Goal: Transaction & Acquisition: Purchase product/service

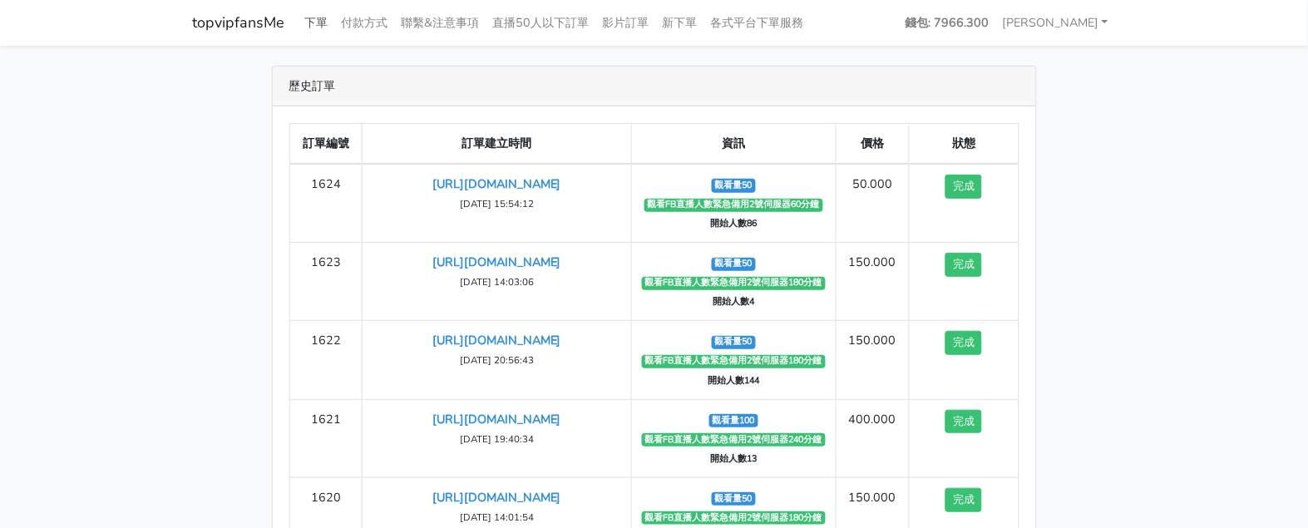
click at [324, 15] on link "下單" at bounding box center [317, 23] width 37 height 32
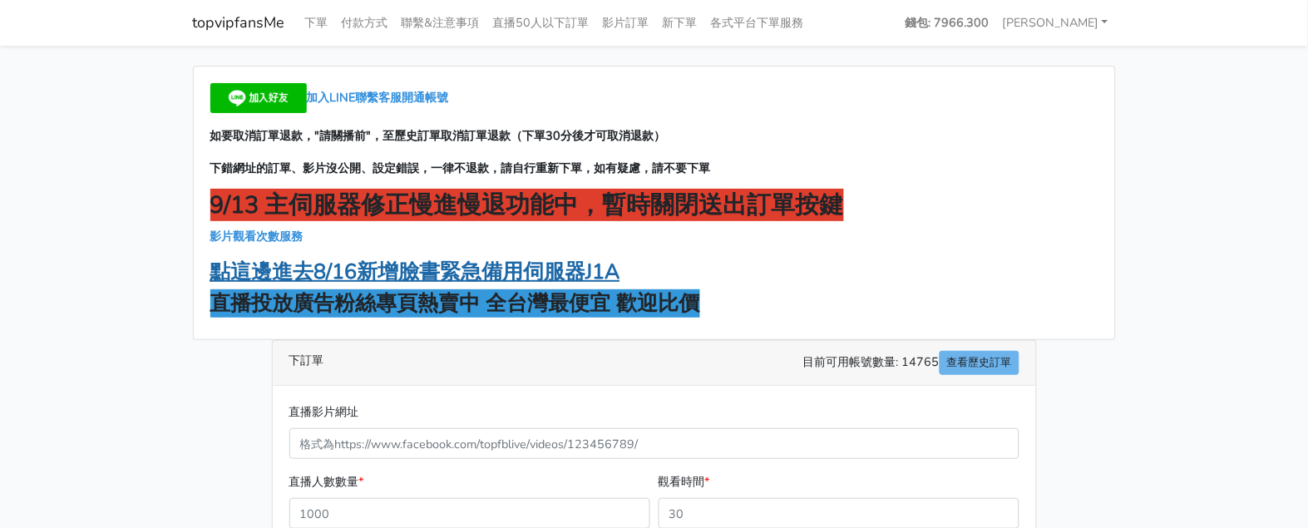
click at [460, 274] on strong "點這邊進去8/16新增臉書緊急備用伺服器J1A" at bounding box center [415, 272] width 410 height 28
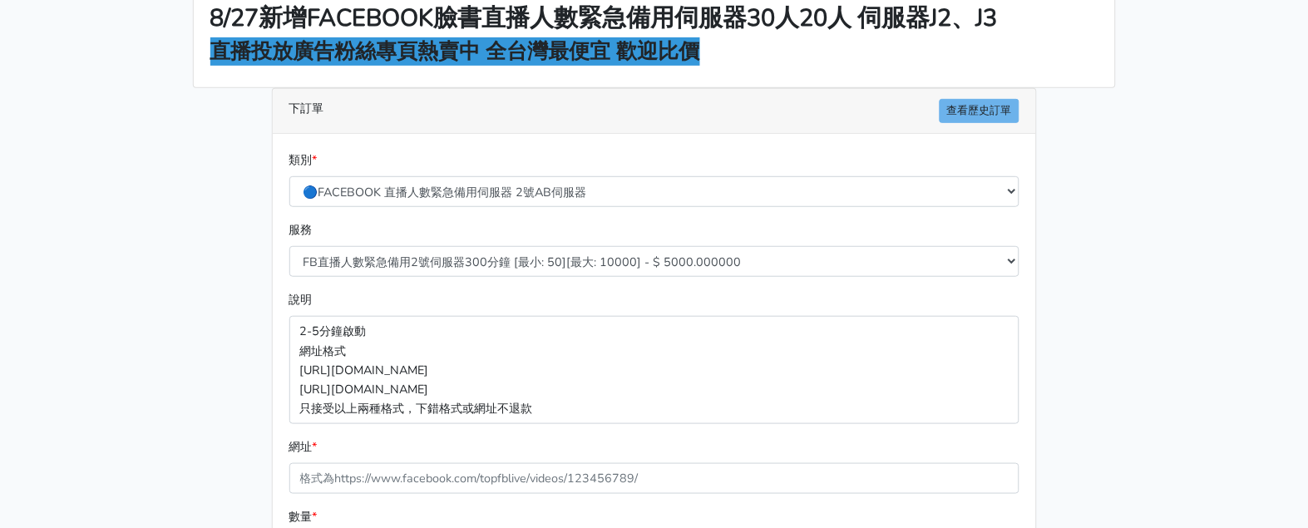
scroll to position [207, 0]
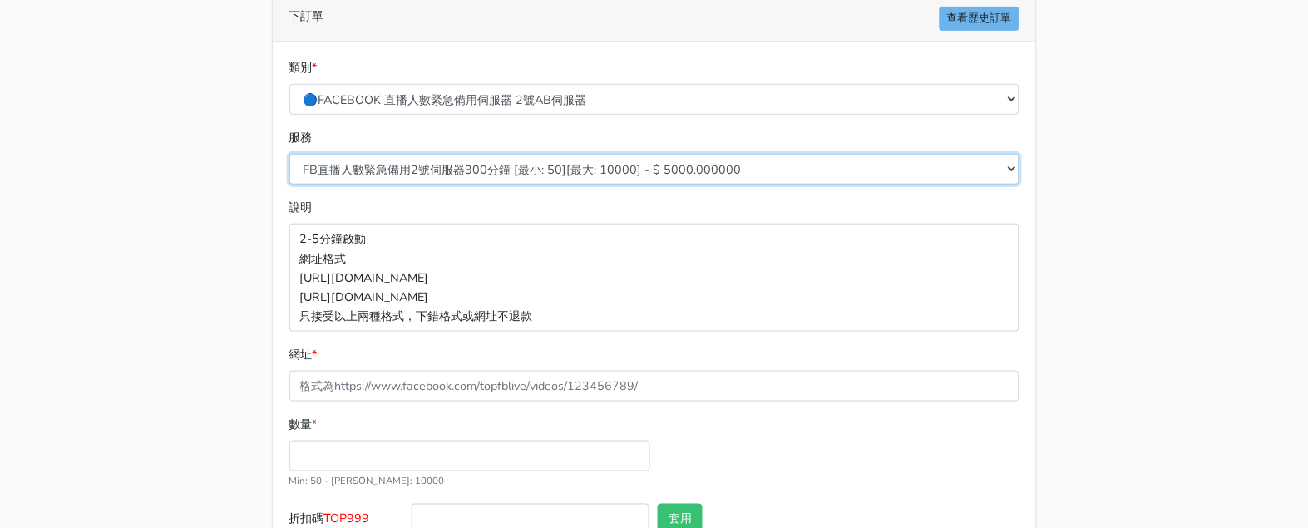
click at [496, 152] on div "服務 FB直播人數緊急備用2號伺服器300分鐘 [最小: 50][最大: 10000] - $ 5000.000000 FB直播人數緊急備用2號伺服器60分鐘…" at bounding box center [654, 156] width 738 height 57
select select "573"
click at [289, 154] on select "FB直播人數緊急備用2號伺服器300分鐘 [最小: 50][最大: 10000] - $ 5000.000000 FB直播人數緊急備用2號伺服器60分鐘 [最…" at bounding box center [654, 169] width 730 height 31
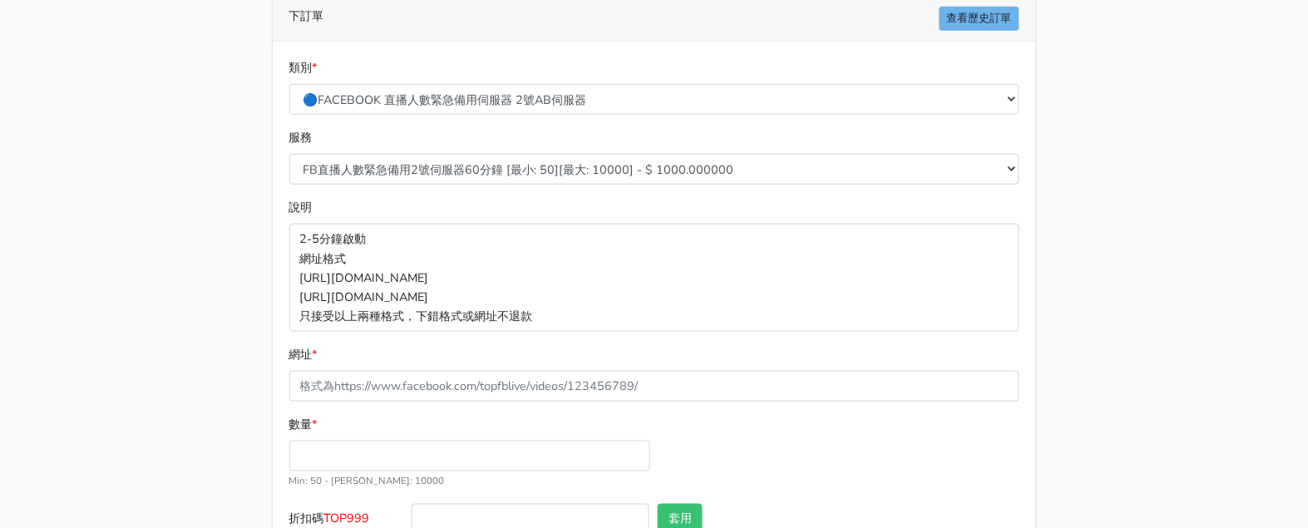
click at [200, 220] on div "8/16 新增FACEBOOK臉書直播人數緊急伺服器J1 8/27新增FACEBOOK臉書直播人數緊急備用伺服器30人20人 伺服器J2、J3 直播投放廣告粉…" at bounding box center [654, 240] width 948 height 762
click at [456, 403] on form "類別 * 🔵FACEBOOK 直播人數緊急備用伺服器 2號AB伺服器 🔵FACEBOOK 網軍專用貼文留言 安全保密 🔵9/30 FACEBOOK 直播人數緩…" at bounding box center [654, 315] width 730 height 514
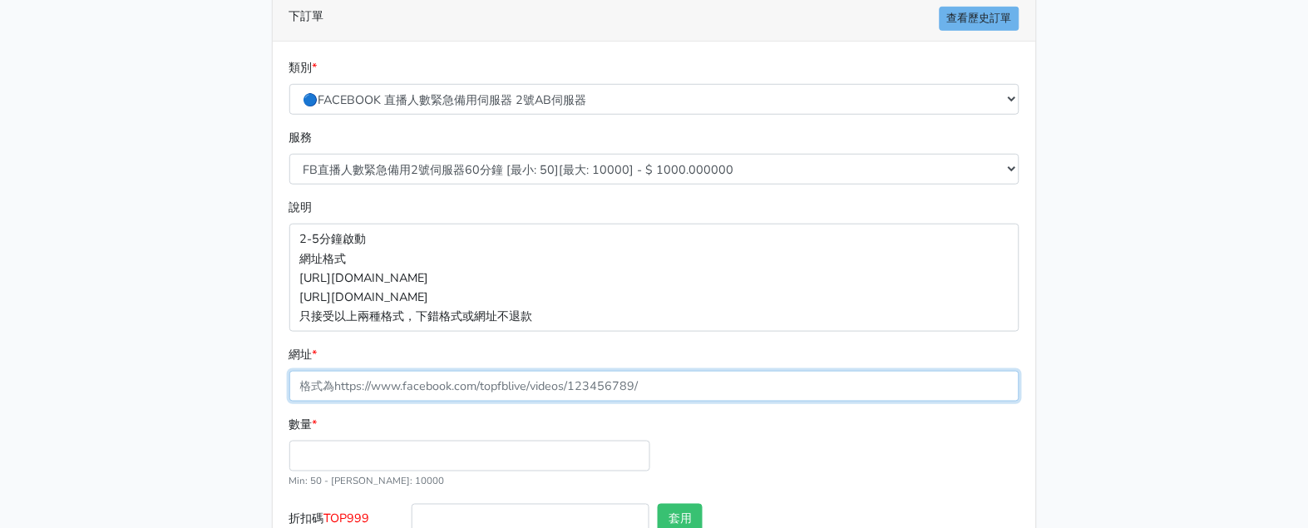
click at [453, 386] on input "網址 *" at bounding box center [654, 386] width 730 height 31
paste input "[URL][DOMAIN_NAME]"
drag, startPoint x: 295, startPoint y: 390, endPoint x: 287, endPoint y: 391, distance: 8.4
click at [294, 391] on input "[URL][DOMAIN_NAME]" at bounding box center [654, 386] width 730 height 31
click at [410, 378] on input "[URL][DOMAIN_NAME]" at bounding box center [654, 386] width 730 height 31
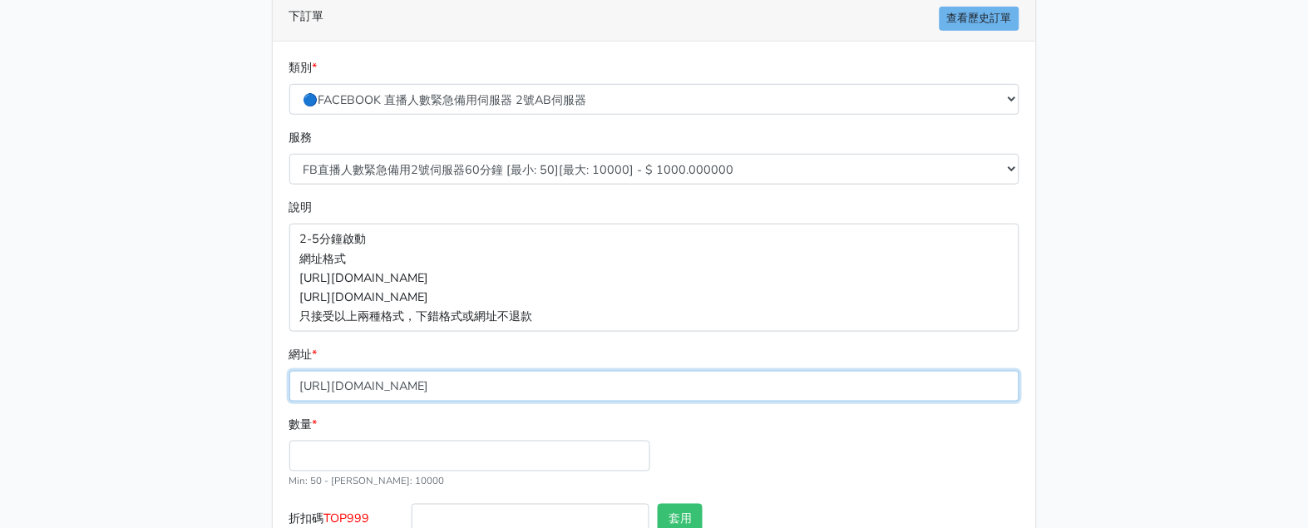
paste input "text"
type input "[URL][DOMAIN_NAME]"
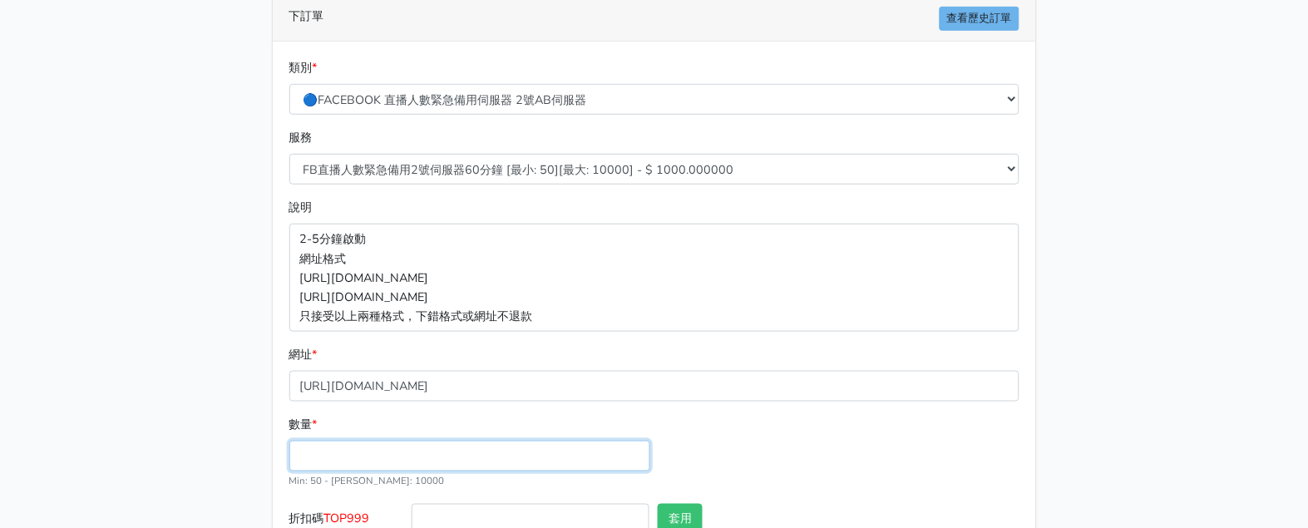
click at [363, 442] on input "數量 *" at bounding box center [469, 456] width 361 height 31
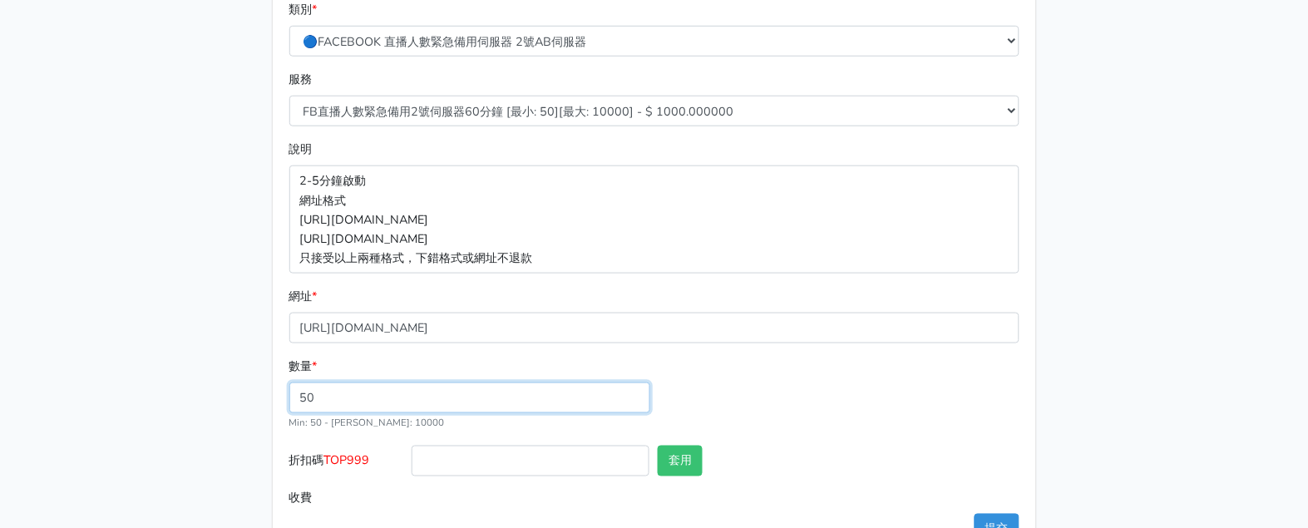
scroll to position [319, 0]
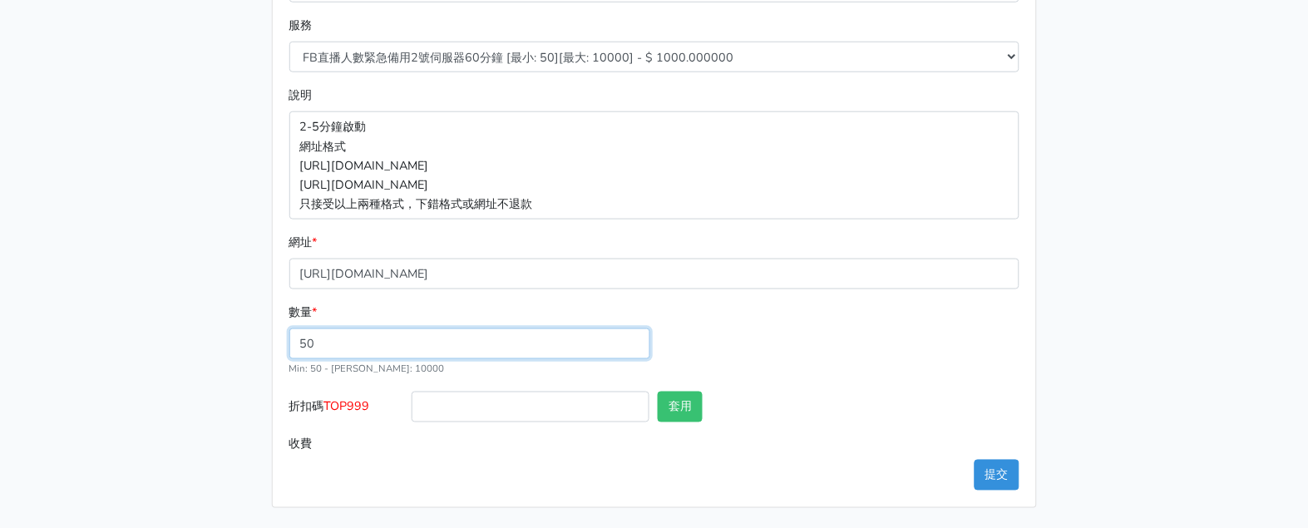
type input "50"
type input "50.000"
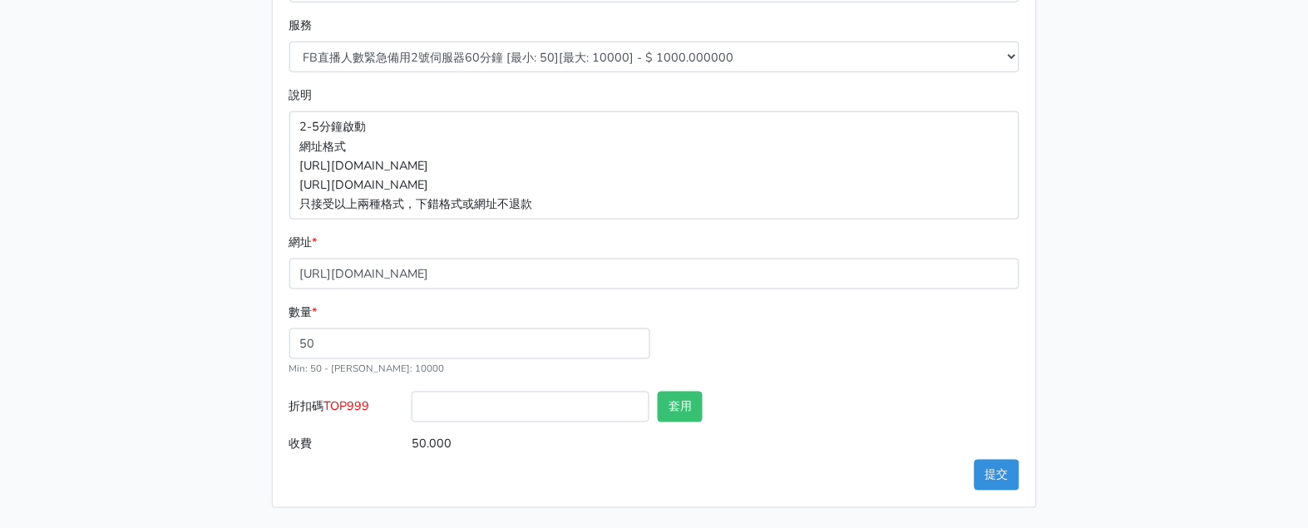
click at [352, 395] on label "折扣碼 TOP999" at bounding box center [346, 410] width 123 height 37
click at [412, 395] on input "折扣碼 TOP999" at bounding box center [531, 407] width 238 height 31
click at [358, 407] on span "TOP999" at bounding box center [347, 406] width 46 height 17
click at [412, 407] on input "折扣碼 TOP999" at bounding box center [531, 407] width 238 height 31
click at [358, 407] on span "TOP999" at bounding box center [347, 406] width 46 height 17
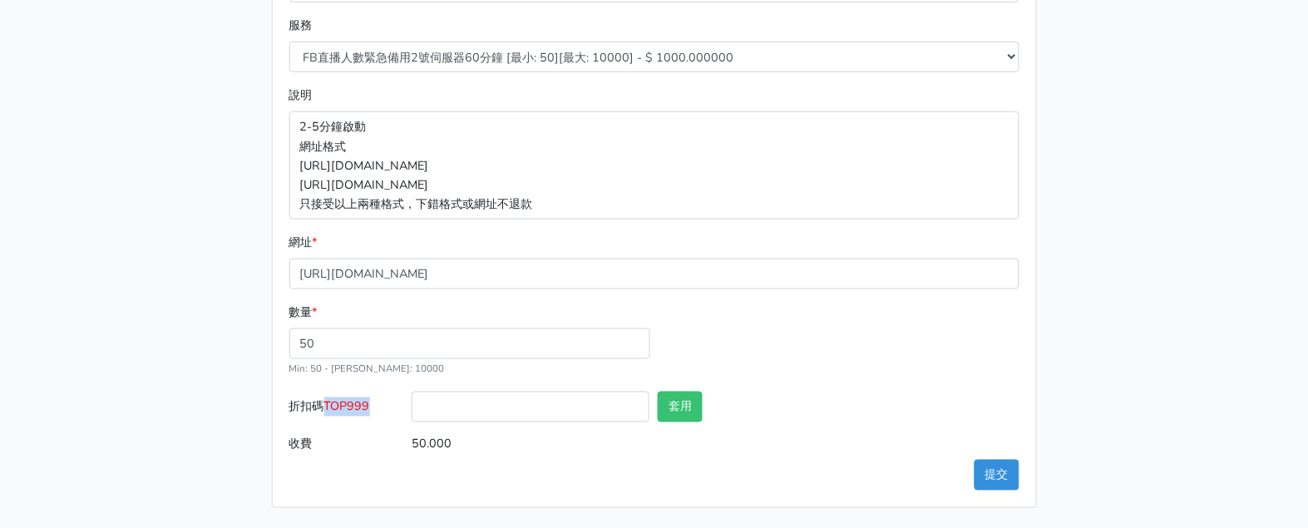
click at [412, 407] on input "折扣碼 TOP999" at bounding box center [531, 407] width 238 height 31
click at [358, 407] on span "TOP999" at bounding box center [347, 406] width 46 height 17
click at [412, 407] on input "折扣碼 TOP999" at bounding box center [531, 407] width 238 height 31
copy div "折扣碼 TOP999"
drag, startPoint x: 109, startPoint y: 393, endPoint x: 313, endPoint y: 386, distance: 203.8
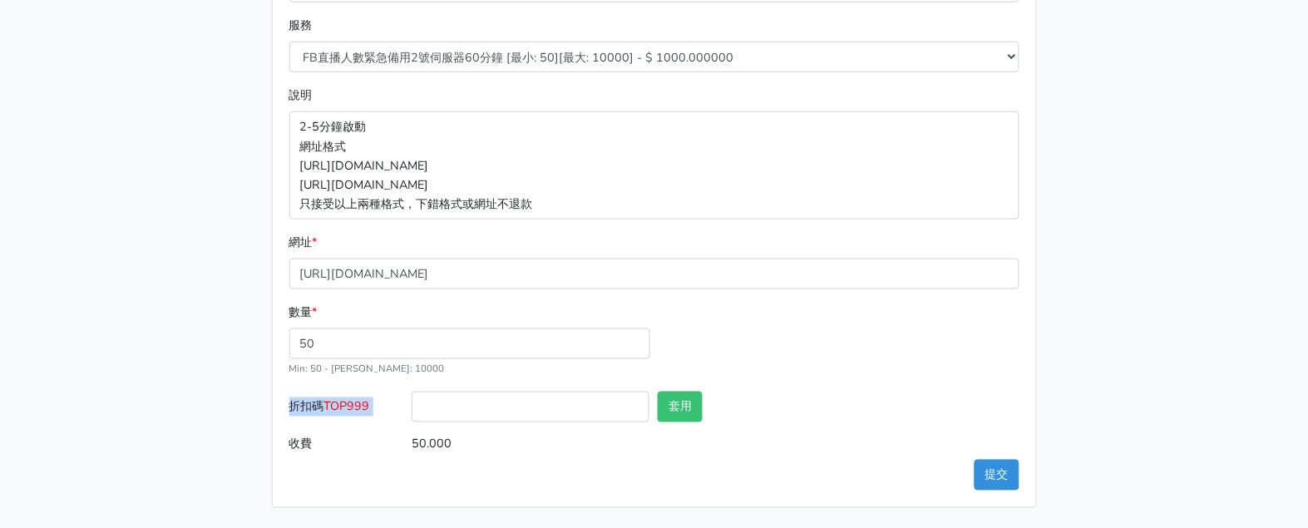
click at [109, 391] on main "8/16 新增FACEBOOK臉書直播人數緊急伺服器J1 8/27新增FACEBOOK臉書直播人數緊急備用伺服器30人20人 伺服器J2、J3 直播投放廣告粉…" at bounding box center [654, 127] width 1308 height 802
click at [348, 402] on span "TOP999" at bounding box center [347, 406] width 46 height 17
click at [412, 402] on input "折扣碼 TOP999" at bounding box center [531, 407] width 238 height 31
click at [359, 400] on span "TOP999" at bounding box center [347, 406] width 46 height 17
click at [412, 400] on input "折扣碼 TOP999" at bounding box center [531, 407] width 238 height 31
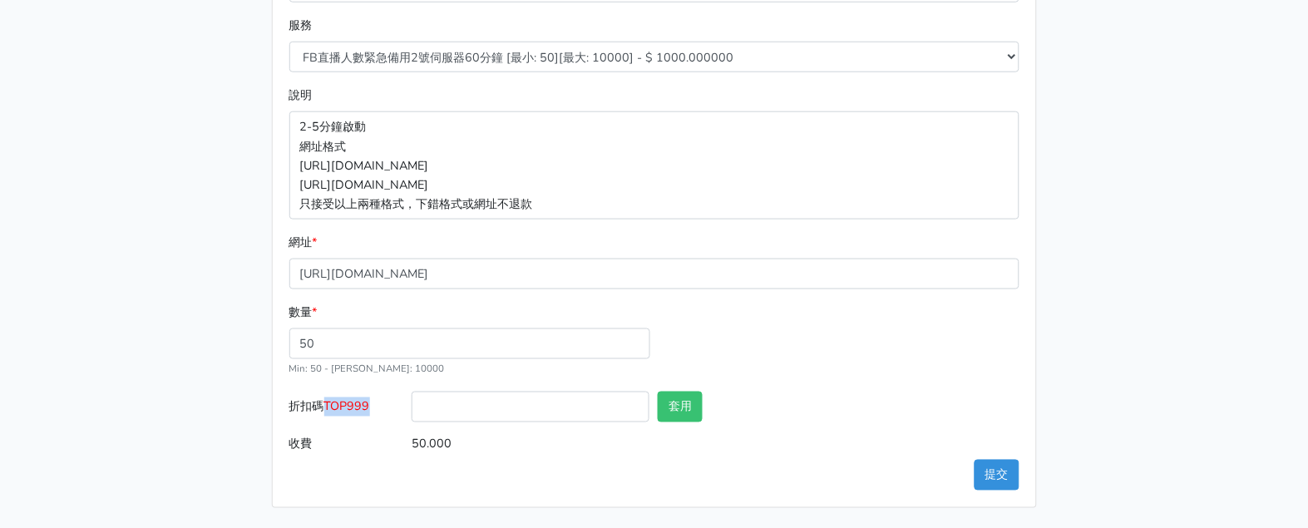
click at [359, 400] on span "TOP999" at bounding box center [347, 406] width 46 height 17
click at [412, 400] on input "折扣碼 TOP999" at bounding box center [531, 407] width 238 height 31
copy span "TOP999"
click at [518, 401] on input "折扣碼 TOP999" at bounding box center [531, 407] width 238 height 31
paste input "TOP999"
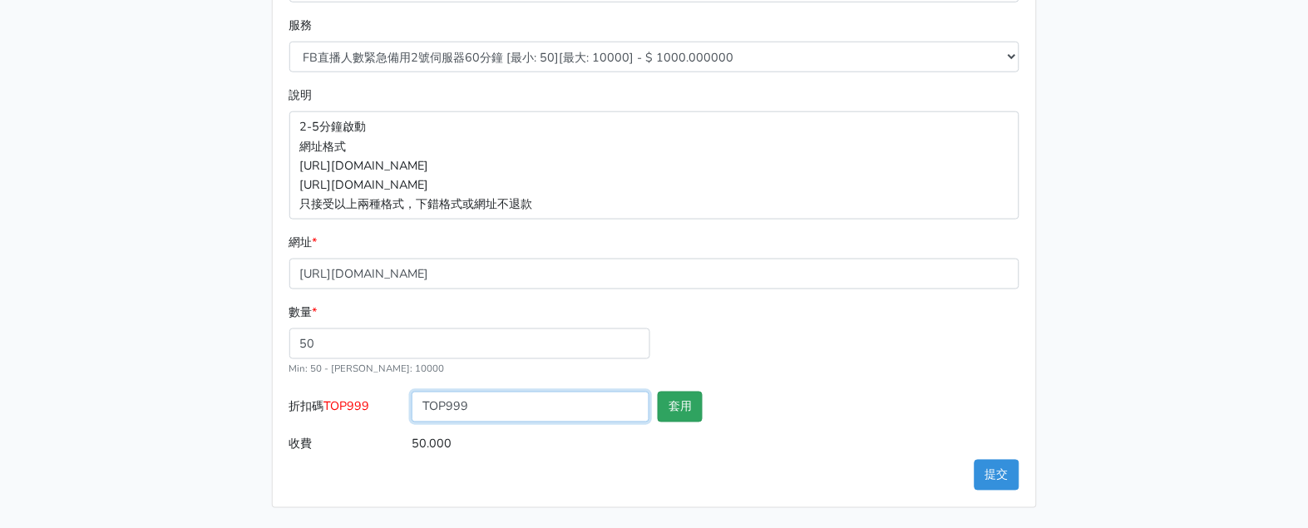
type input "TOP999"
click at [697, 397] on button "套用" at bounding box center [680, 407] width 45 height 31
type input "套用失敗"
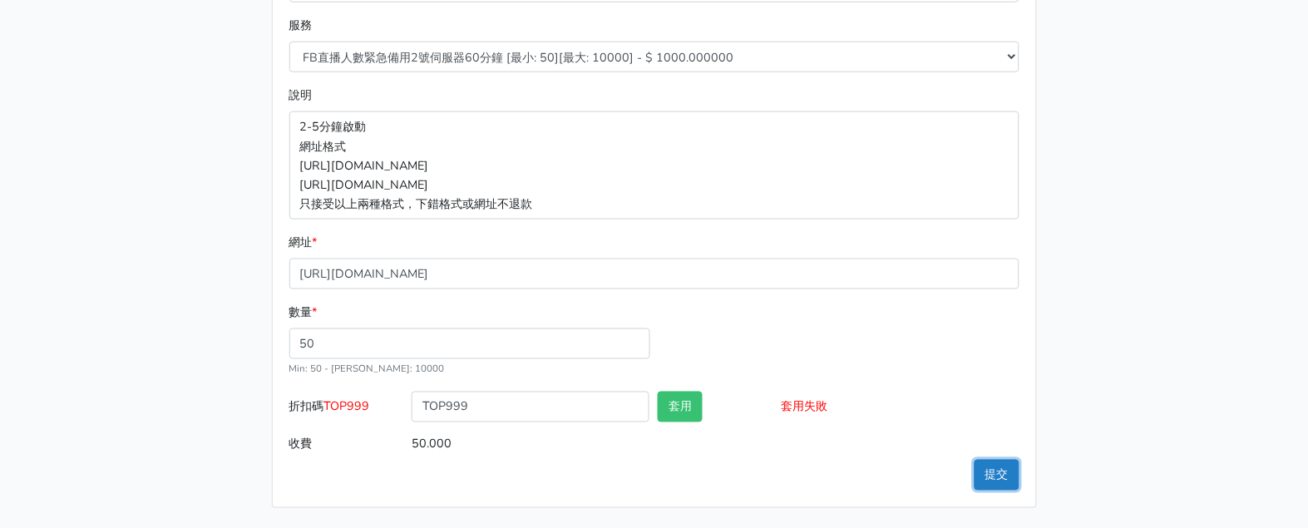
click at [988, 463] on button "提交" at bounding box center [997, 475] width 45 height 31
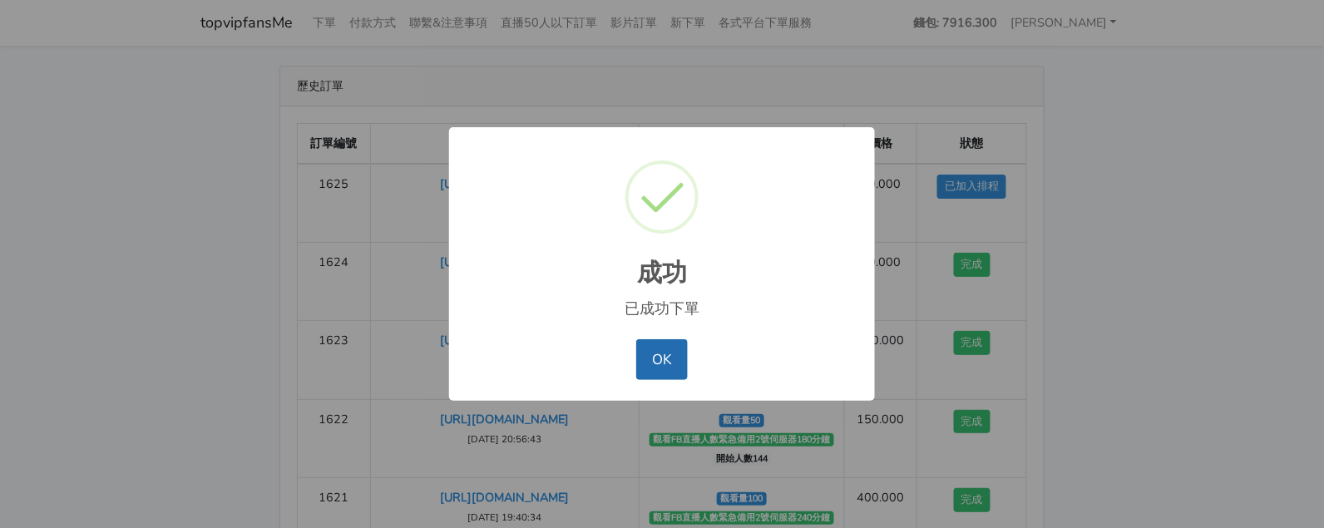
click at [651, 359] on button "OK" at bounding box center [661, 359] width 51 height 40
